Goal: Information Seeking & Learning: Learn about a topic

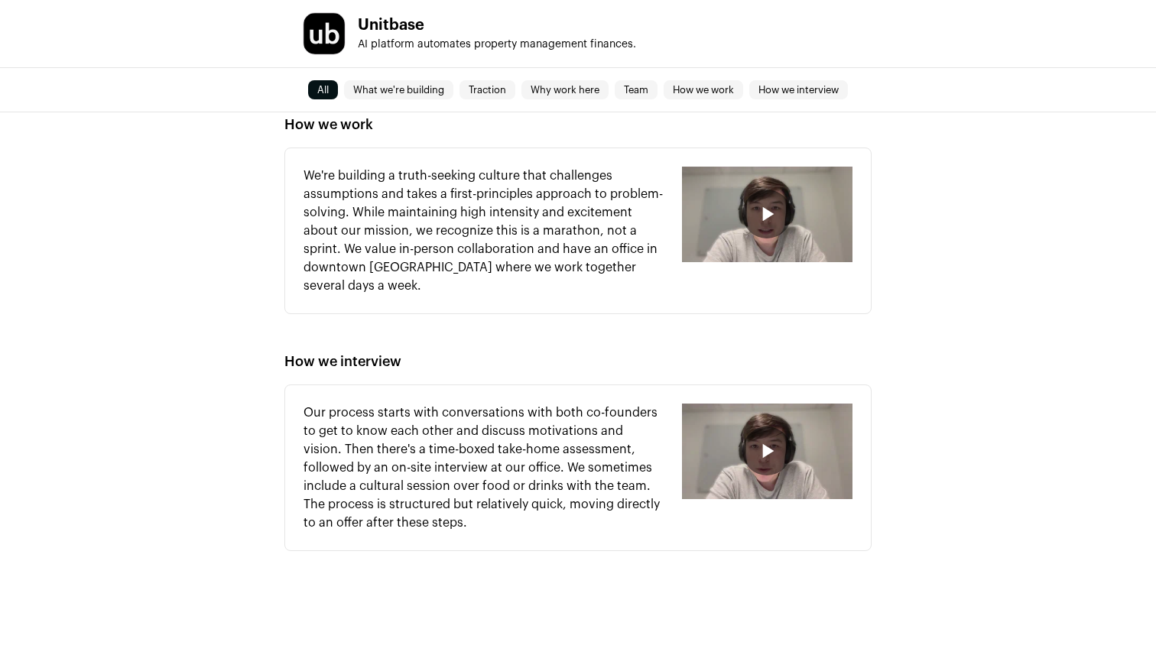
scroll to position [1431, 0]
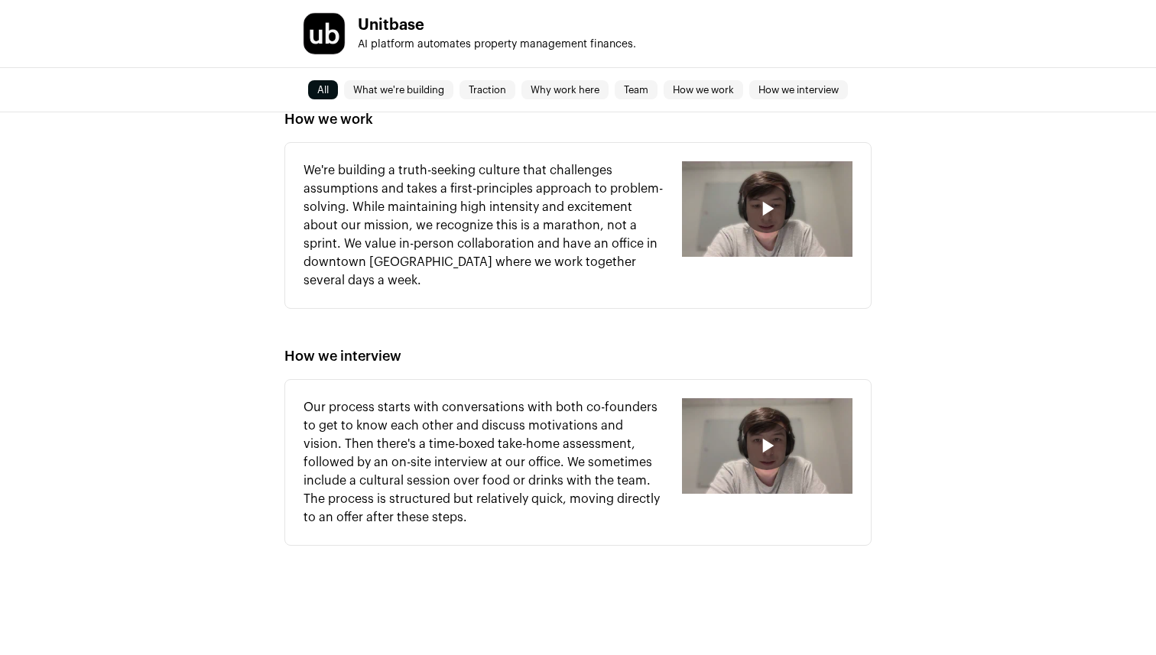
click at [402, 440] on p "Our process starts with conversations with both co-founders to get to know each…" at bounding box center [483, 462] width 360 height 128
drag, startPoint x: 402, startPoint y: 440, endPoint x: 521, endPoint y: 439, distance: 119.2
click at [521, 439] on p "Our process starts with conversations with both co-founders to get to know each…" at bounding box center [483, 462] width 360 height 128
copy p "time-boxed take-home assessment"
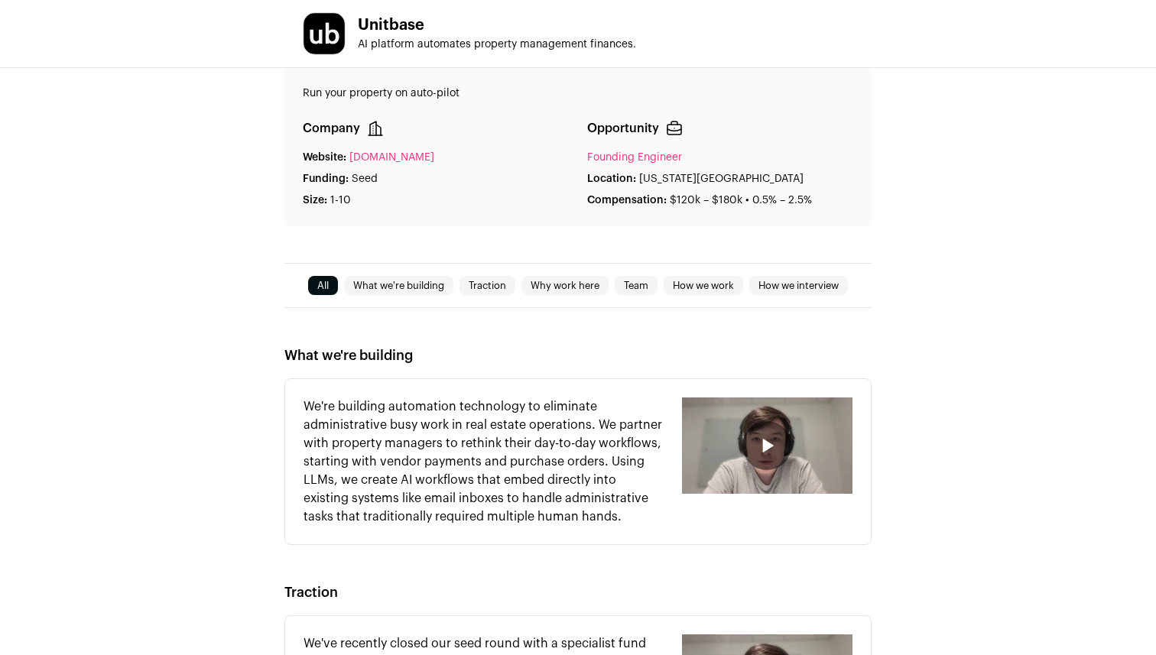
scroll to position [243, 0]
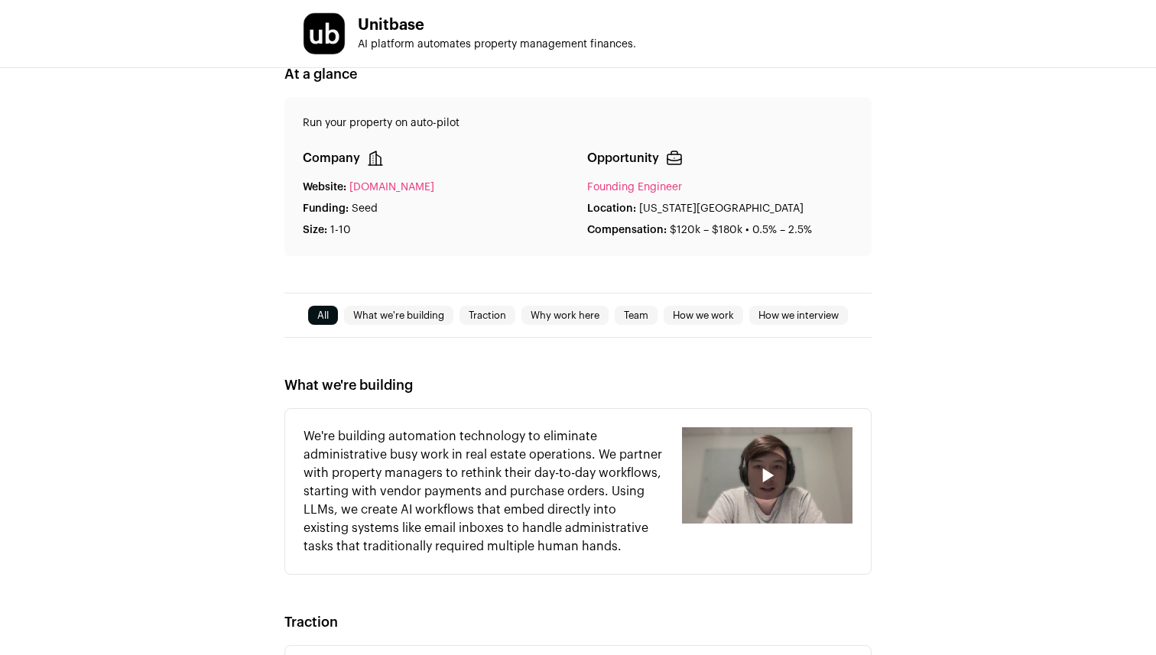
click at [445, 320] on link "What we're building" at bounding box center [398, 316] width 109 height 18
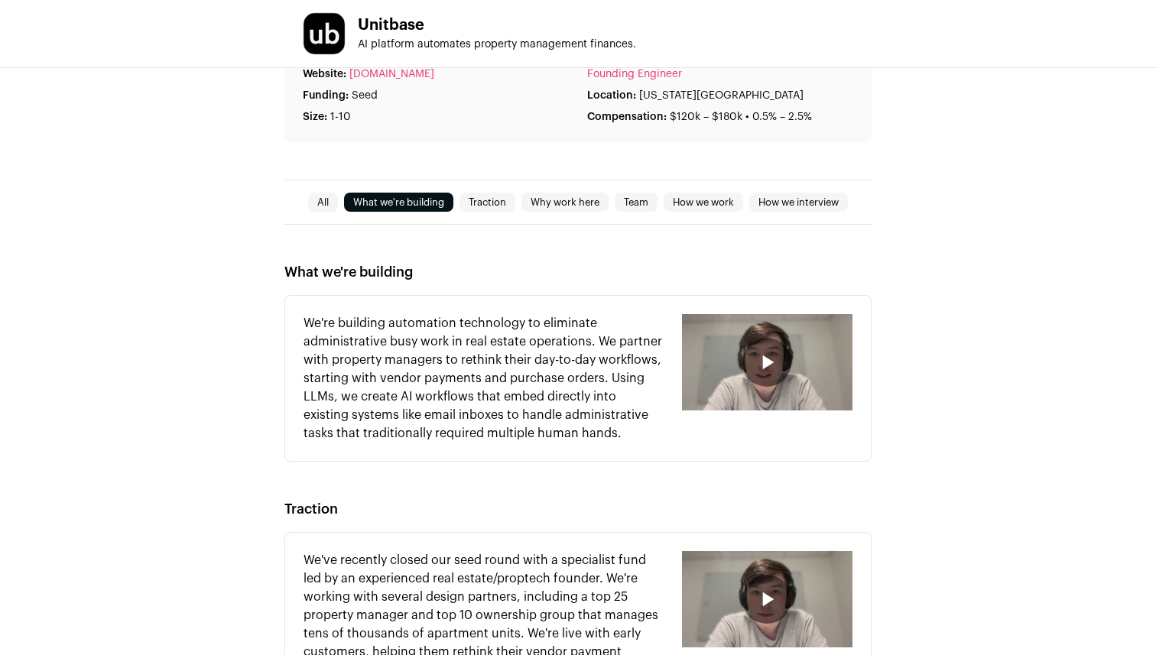
scroll to position [330, 0]
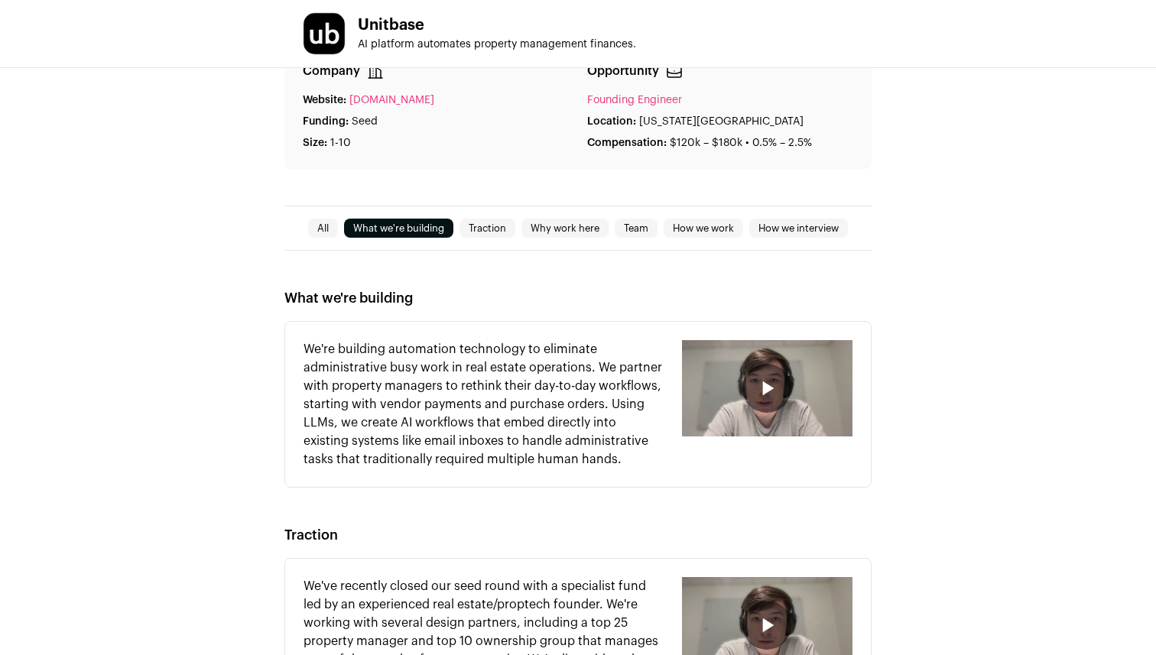
click at [485, 232] on link "Traction" at bounding box center [487, 228] width 56 height 18
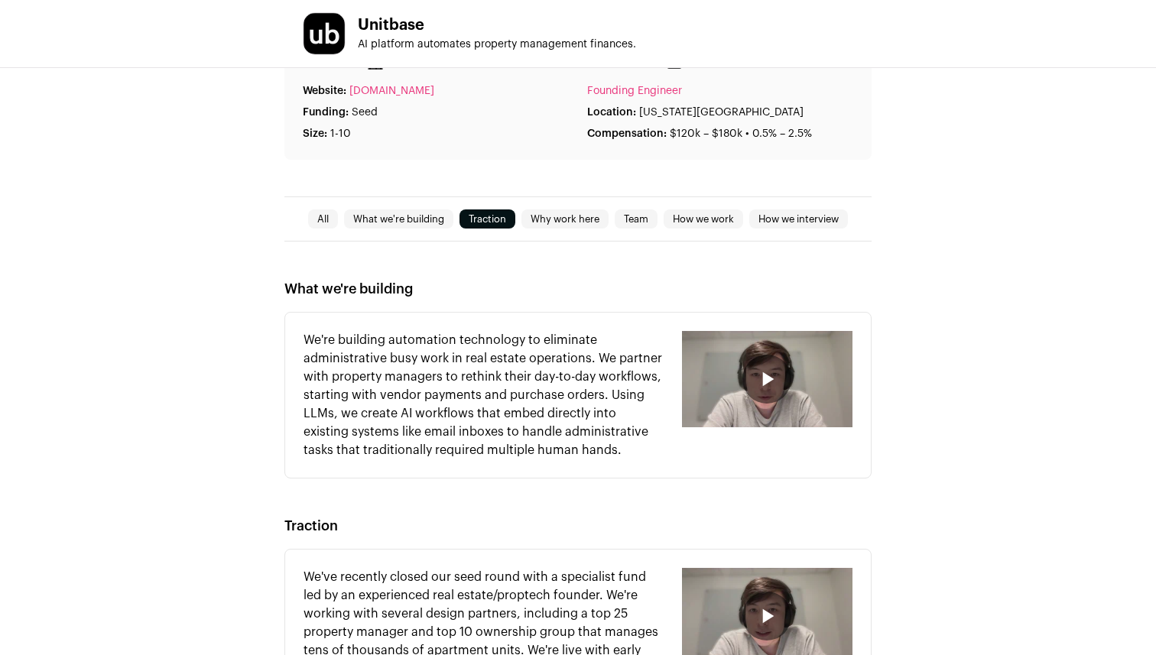
scroll to position [193, 0]
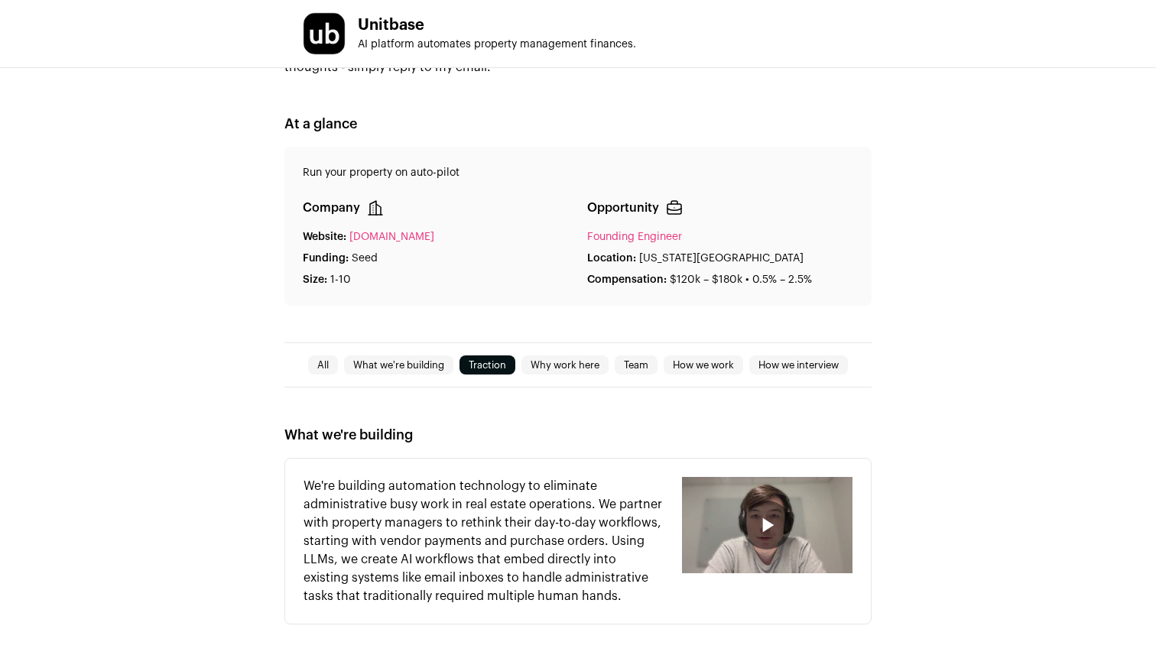
click at [634, 281] on p "Compensation:" at bounding box center [626, 279] width 79 height 15
click at [634, 232] on link "Founding Engineer" at bounding box center [634, 237] width 95 height 11
